Goal: Information Seeking & Learning: Understand process/instructions

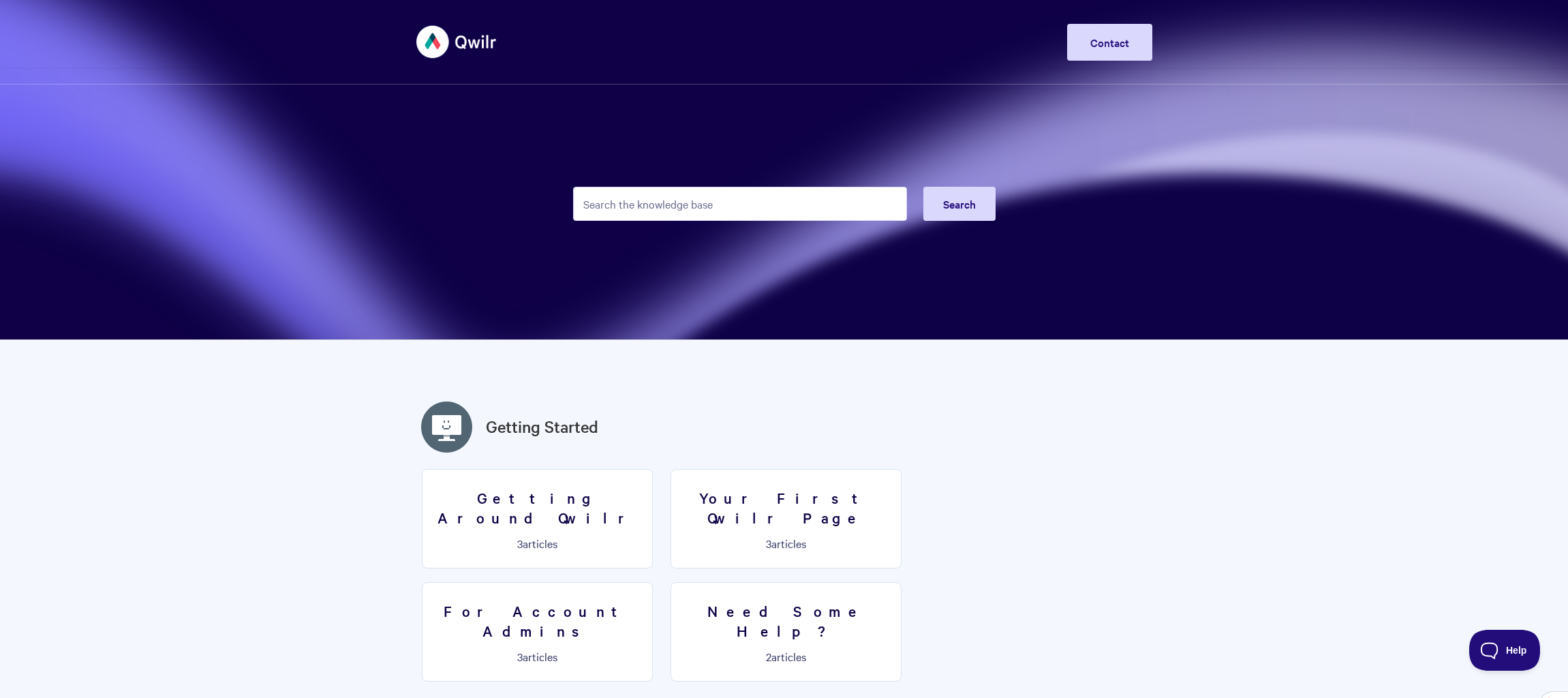
click at [637, 209] on input "Search the knowledge base" at bounding box center [740, 203] width 334 height 34
click at [650, 210] on input "Search the knowledge base" at bounding box center [740, 203] width 334 height 34
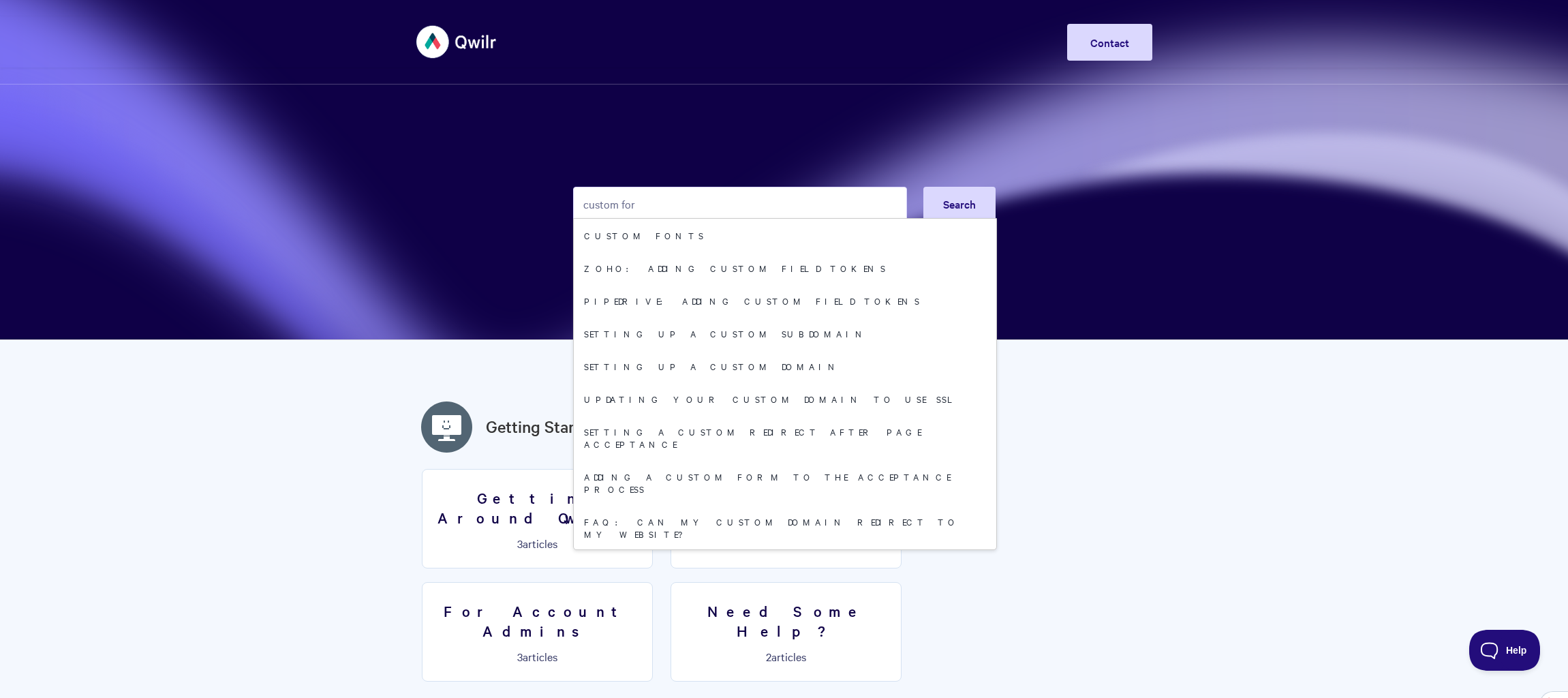
type input "custom form"
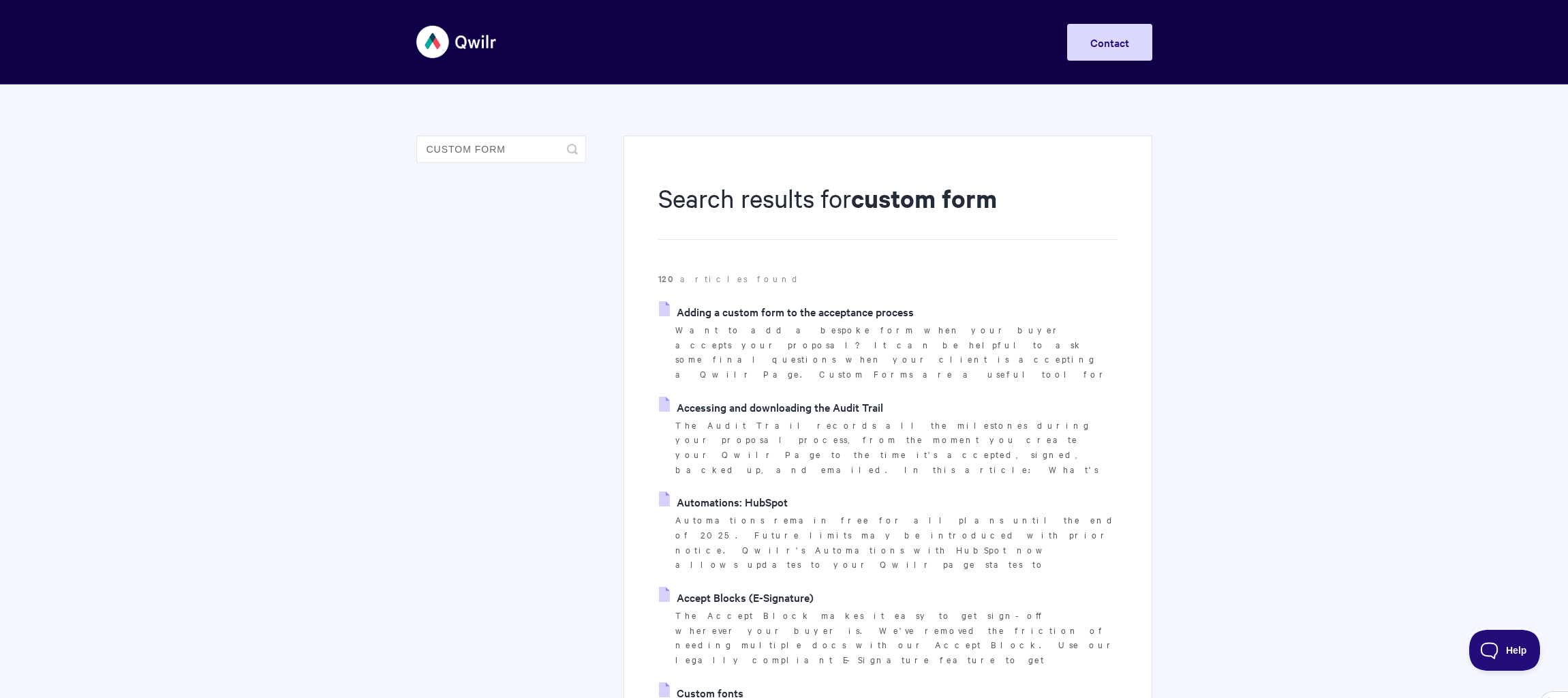
click at [749, 310] on link "Adding a custom form to the acceptance process" at bounding box center [786, 311] width 254 height 21
